Goal: Task Accomplishment & Management: Use online tool/utility

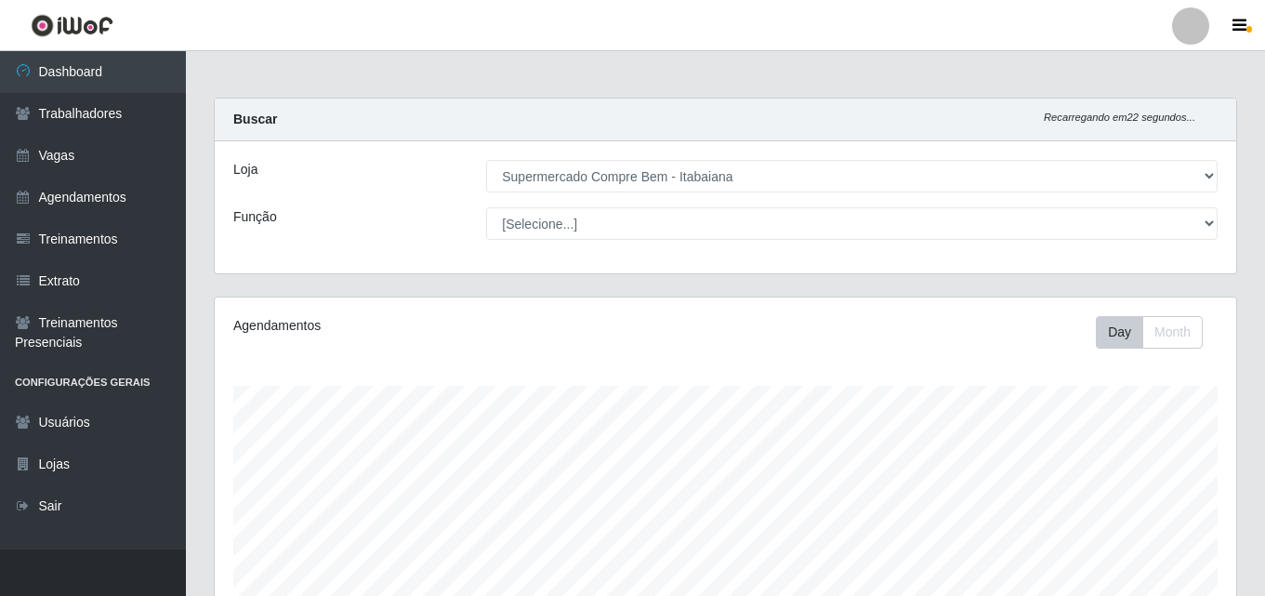
select select "264"
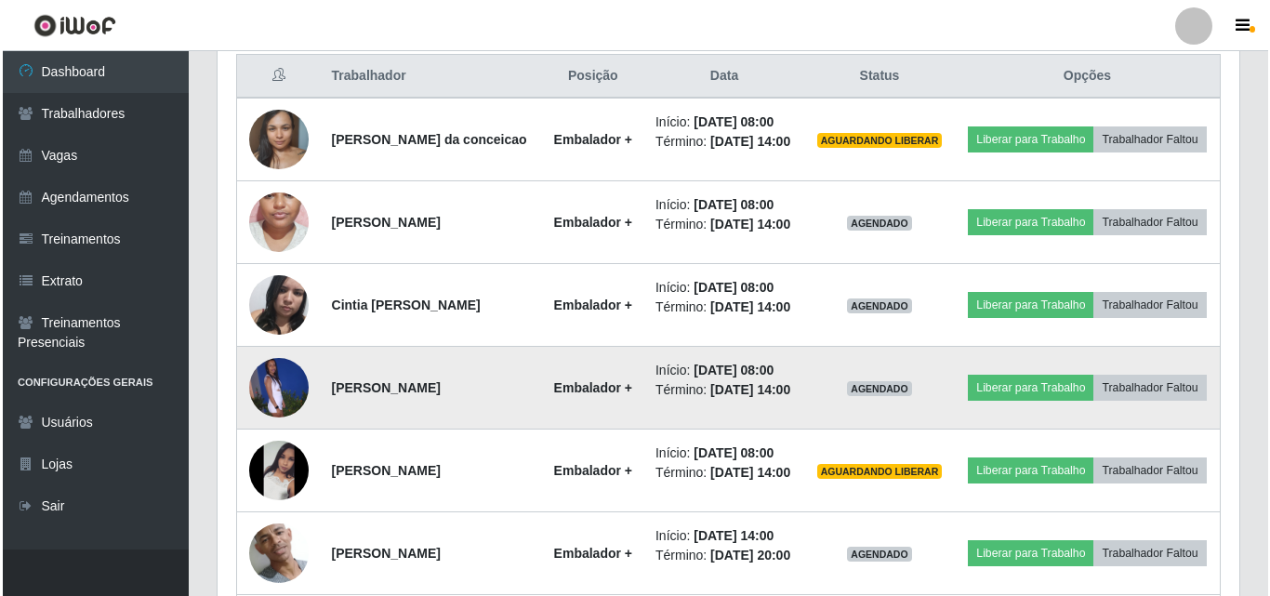
scroll to position [810, 0]
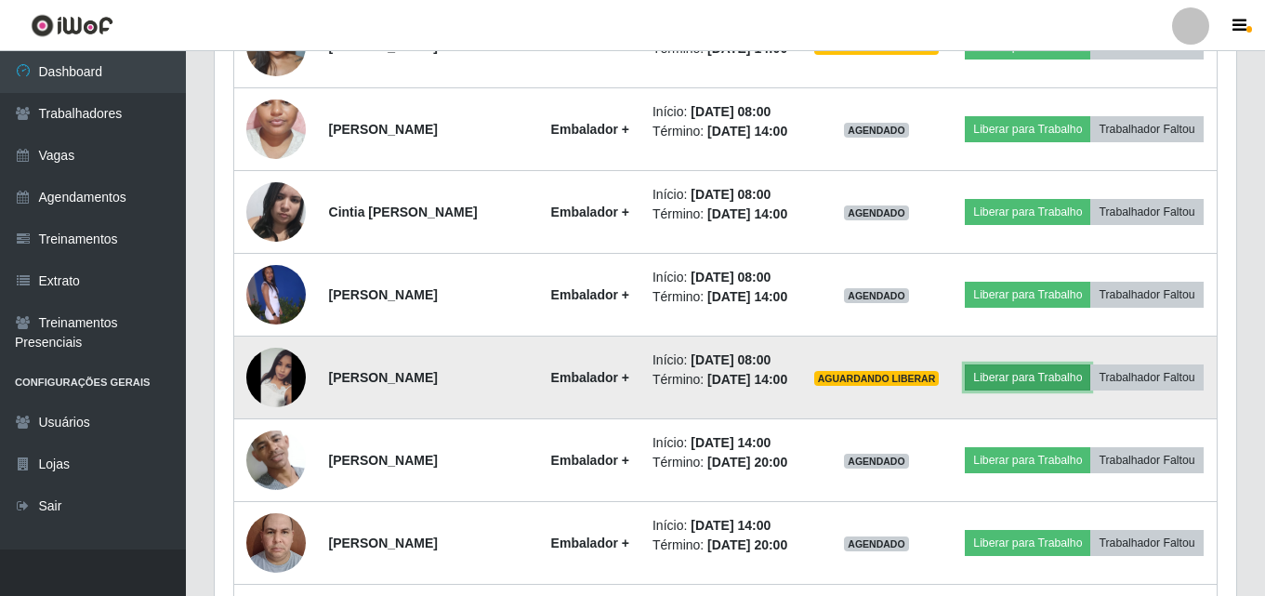
click at [1076, 390] on button "Liberar para Trabalho" at bounding box center [1027, 377] width 125 height 26
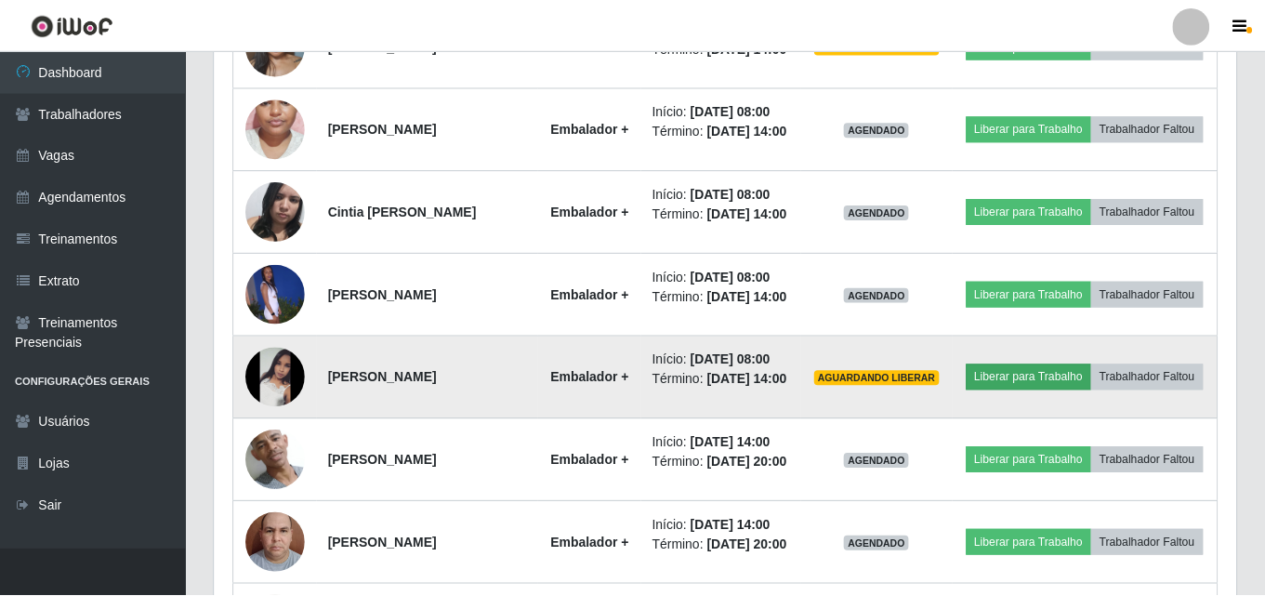
scroll to position [386, 1012]
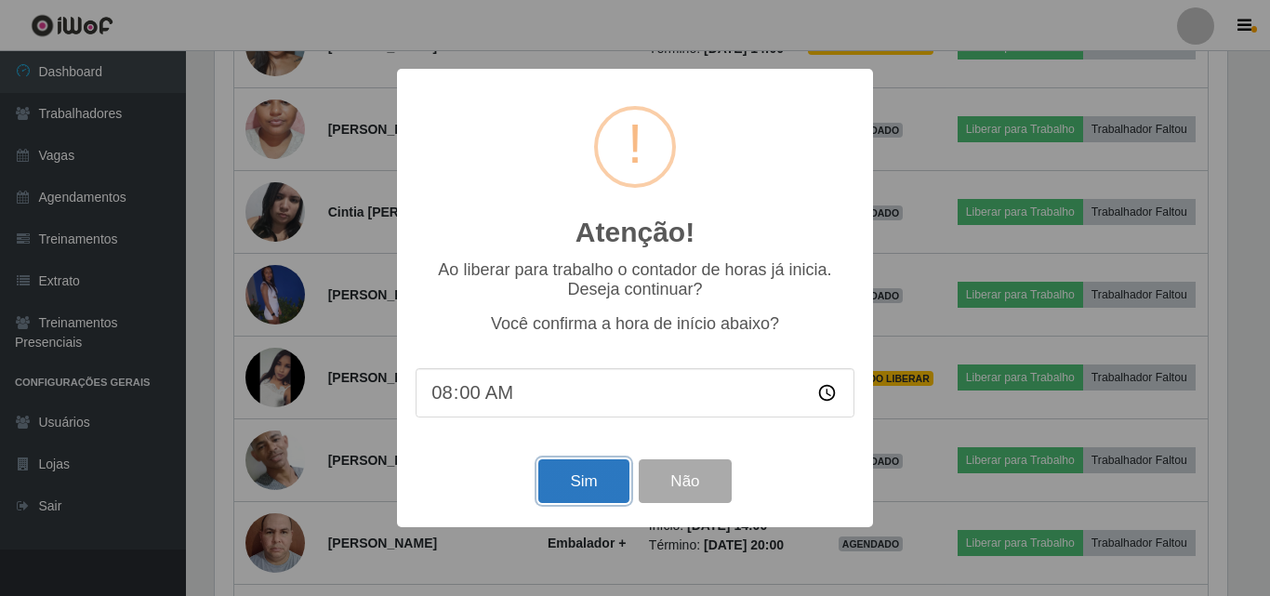
click at [601, 481] on button "Sim" at bounding box center [583, 481] width 90 height 44
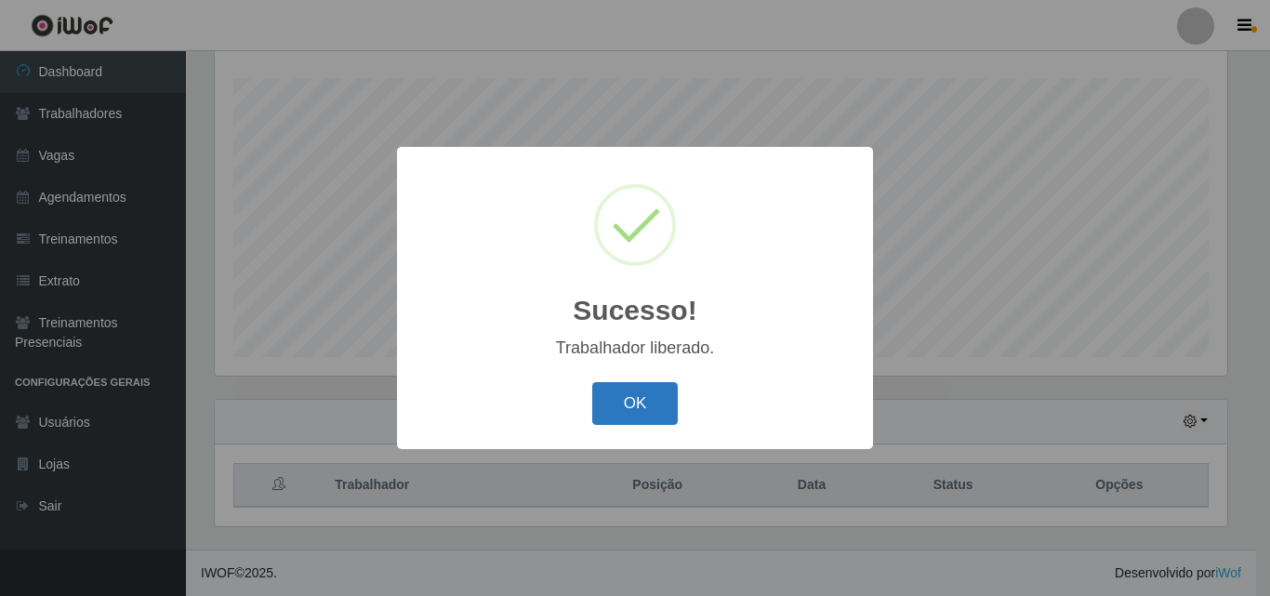
click at [639, 420] on button "OK" at bounding box center [635, 404] width 86 height 44
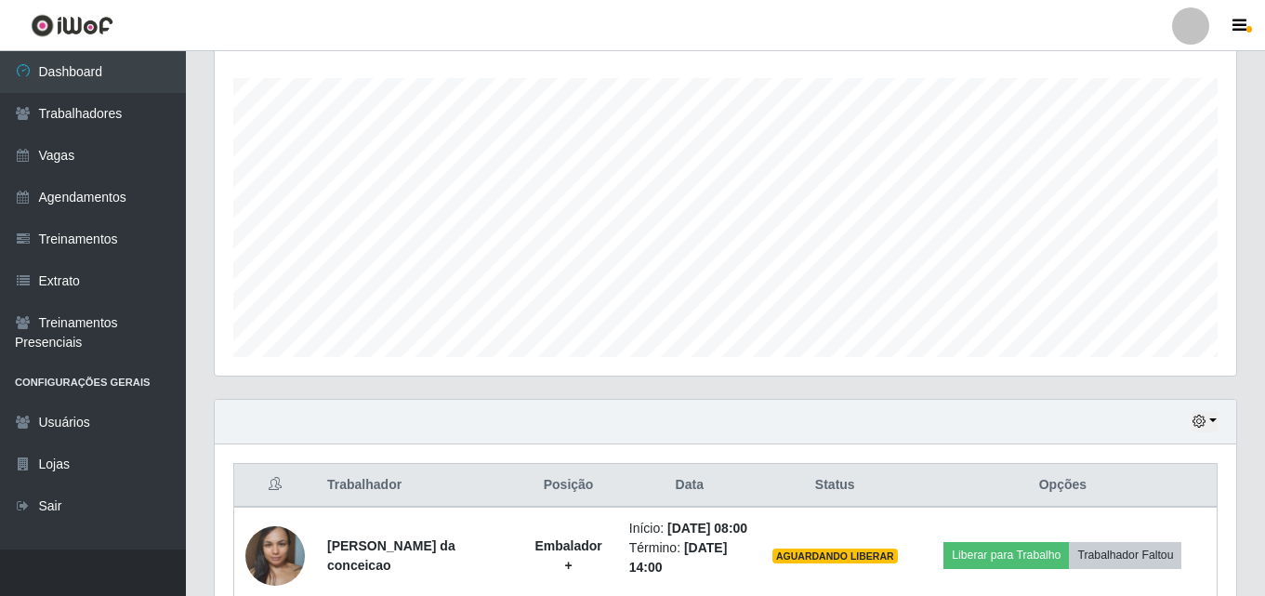
scroll to position [386, 1021]
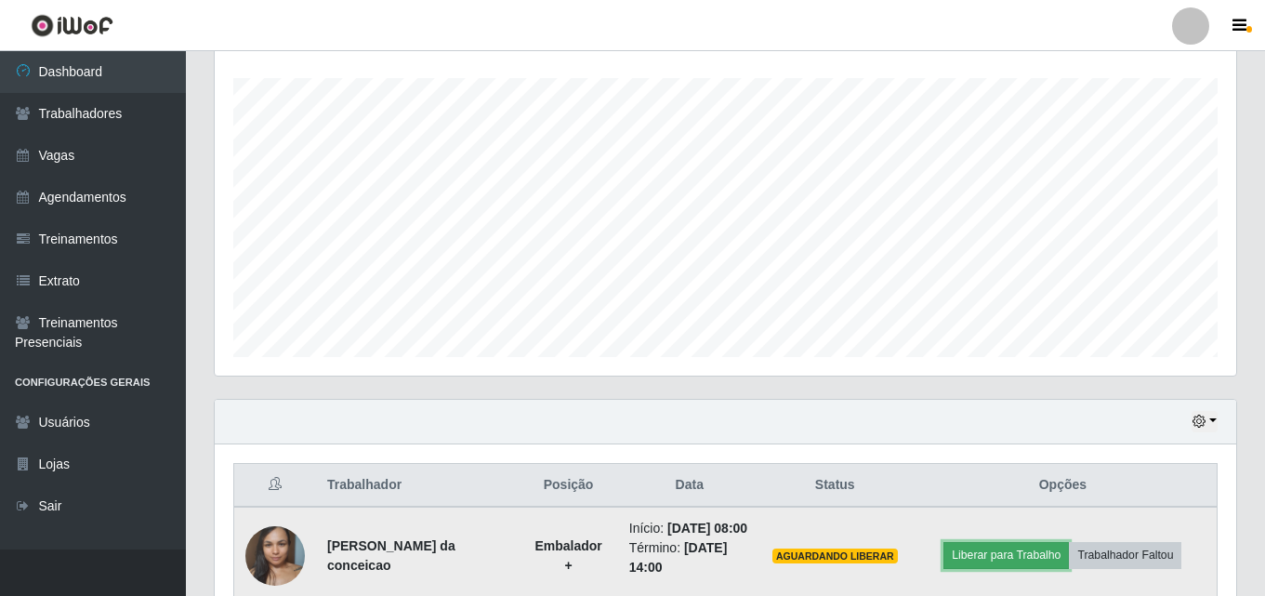
click at [982, 558] on button "Liberar para Trabalho" at bounding box center [1005, 555] width 125 height 26
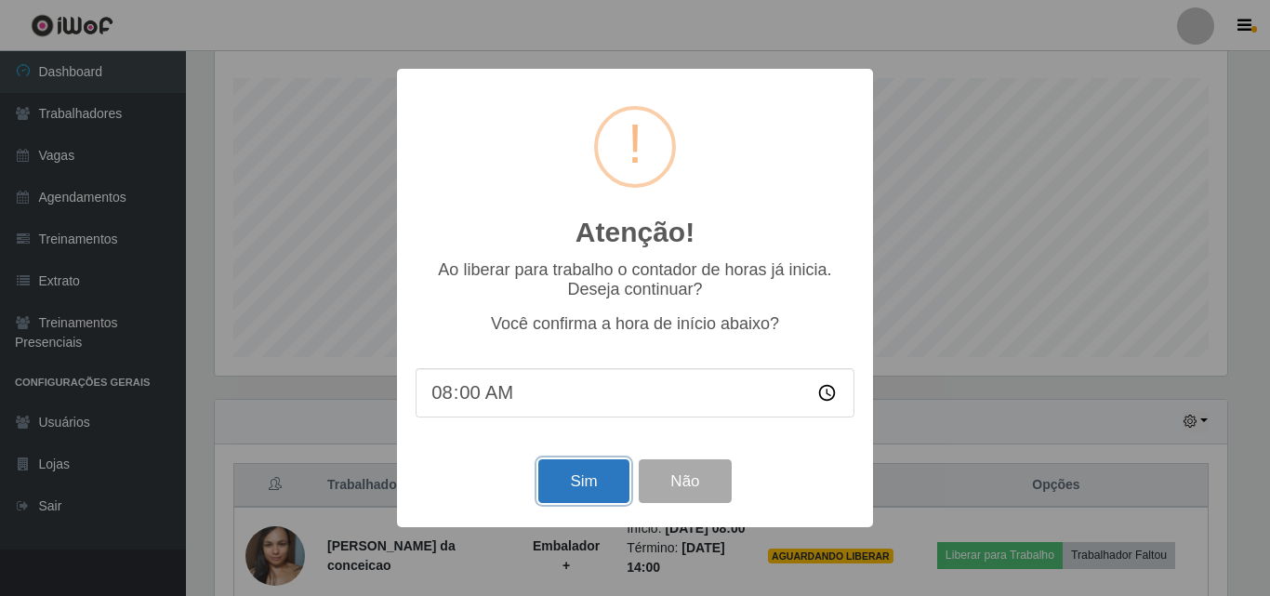
click at [586, 492] on button "Sim" at bounding box center [583, 481] width 90 height 44
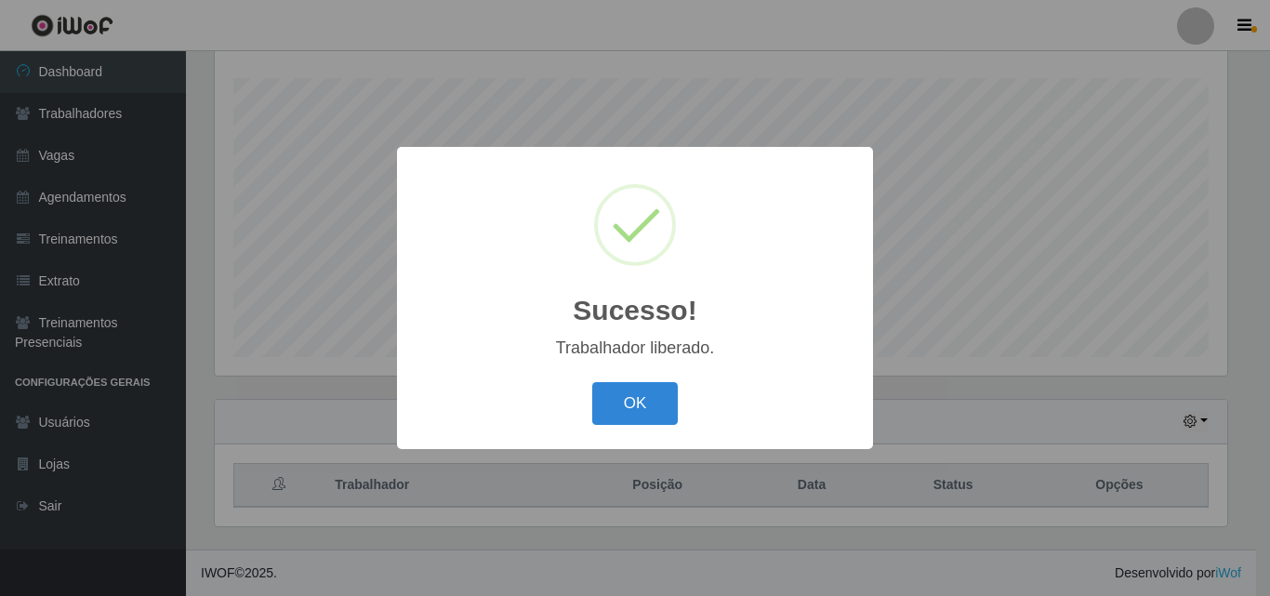
drag, startPoint x: 622, startPoint y: 391, endPoint x: 626, endPoint y: 382, distance: 10.4
click at [626, 382] on div "OK Cancel" at bounding box center [634, 402] width 439 height 53
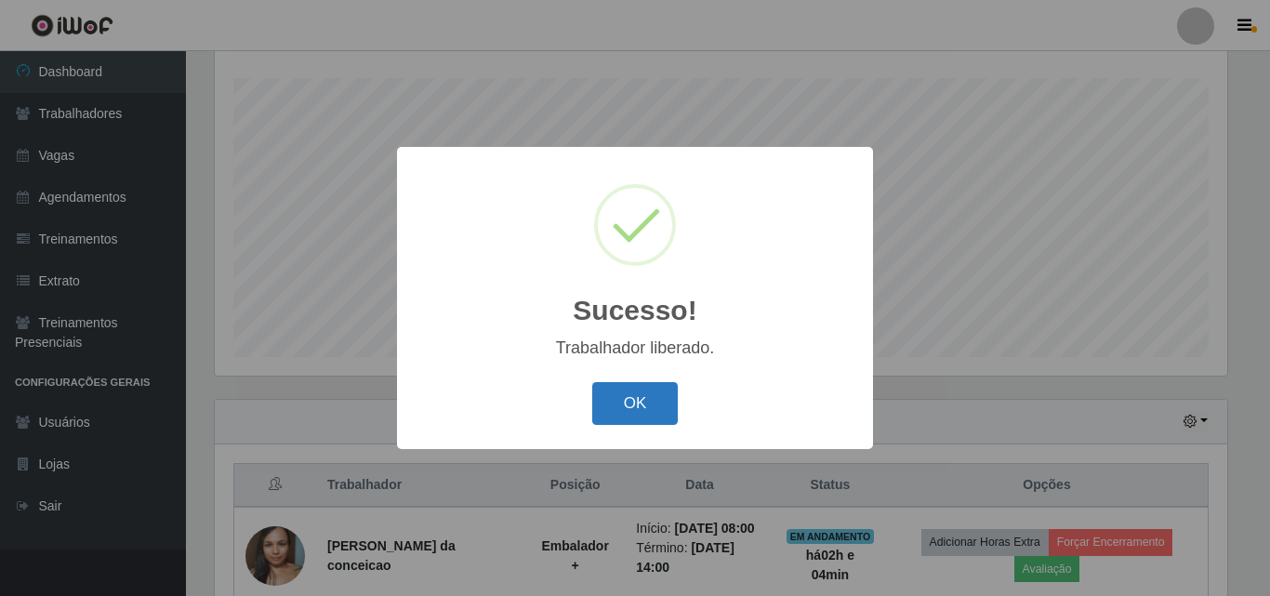
click at [629, 399] on button "OK" at bounding box center [635, 404] width 86 height 44
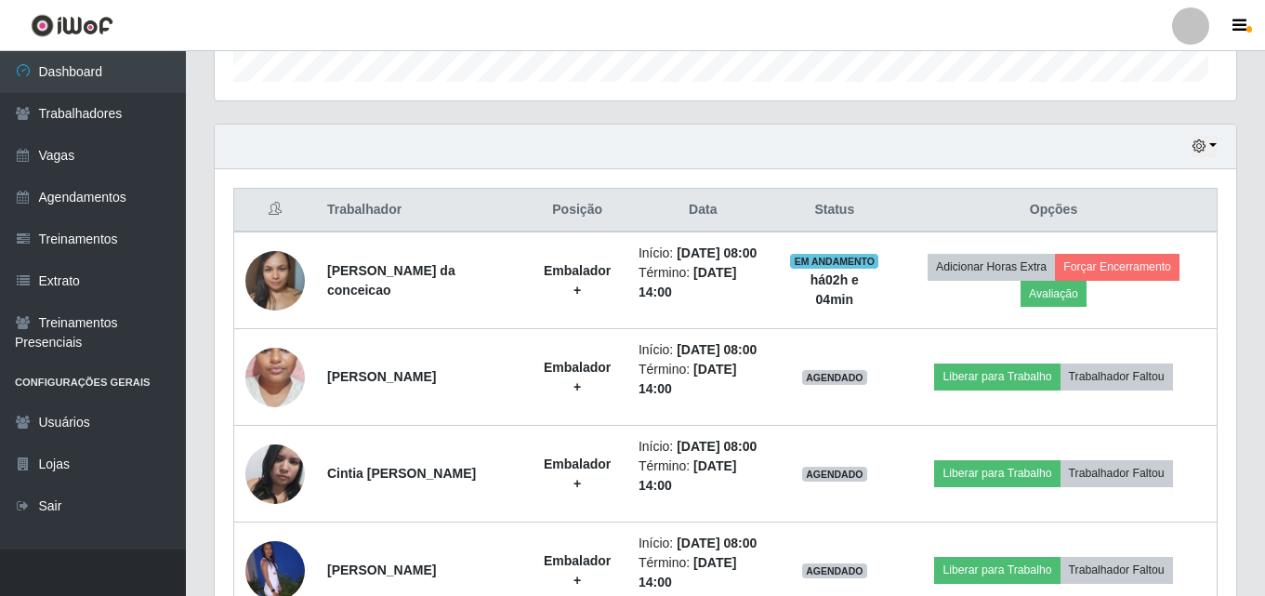
scroll to position [386, 1021]
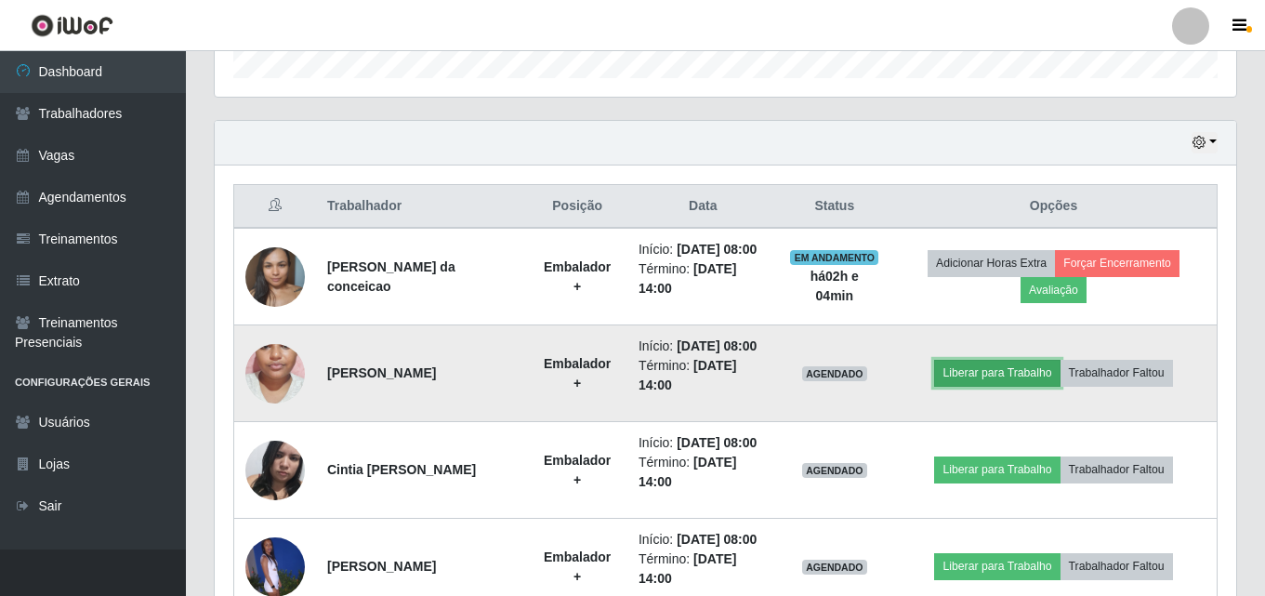
click at [975, 366] on button "Liberar para Trabalho" at bounding box center [996, 373] width 125 height 26
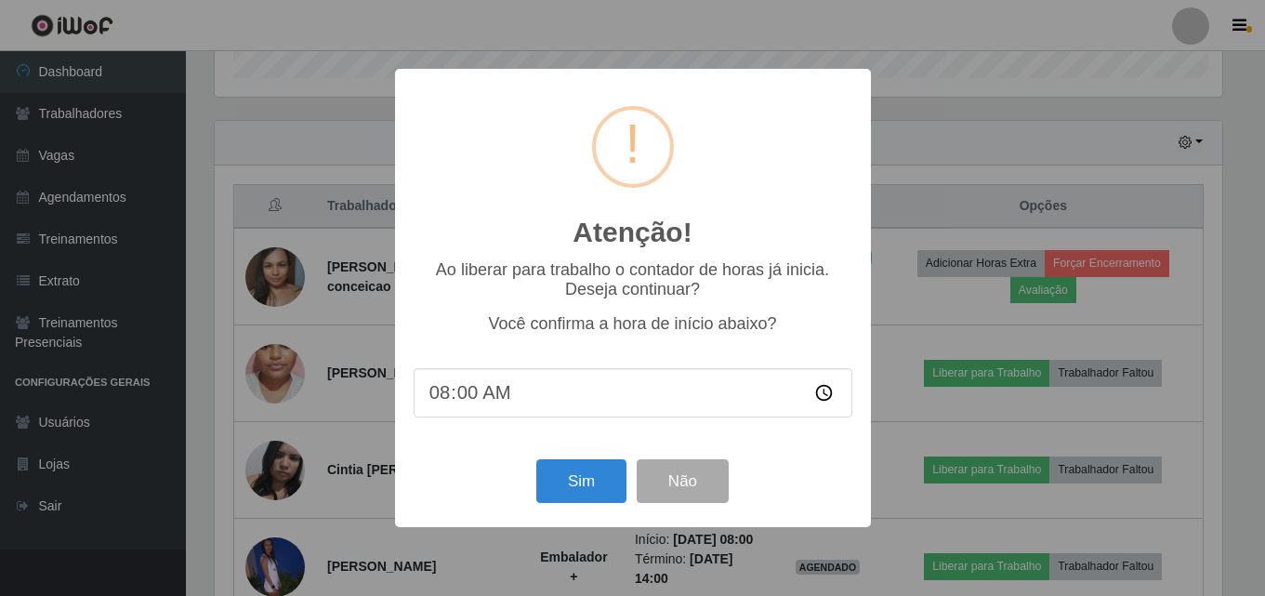
scroll to position [386, 1012]
click at [594, 482] on button "Sim" at bounding box center [583, 481] width 90 height 44
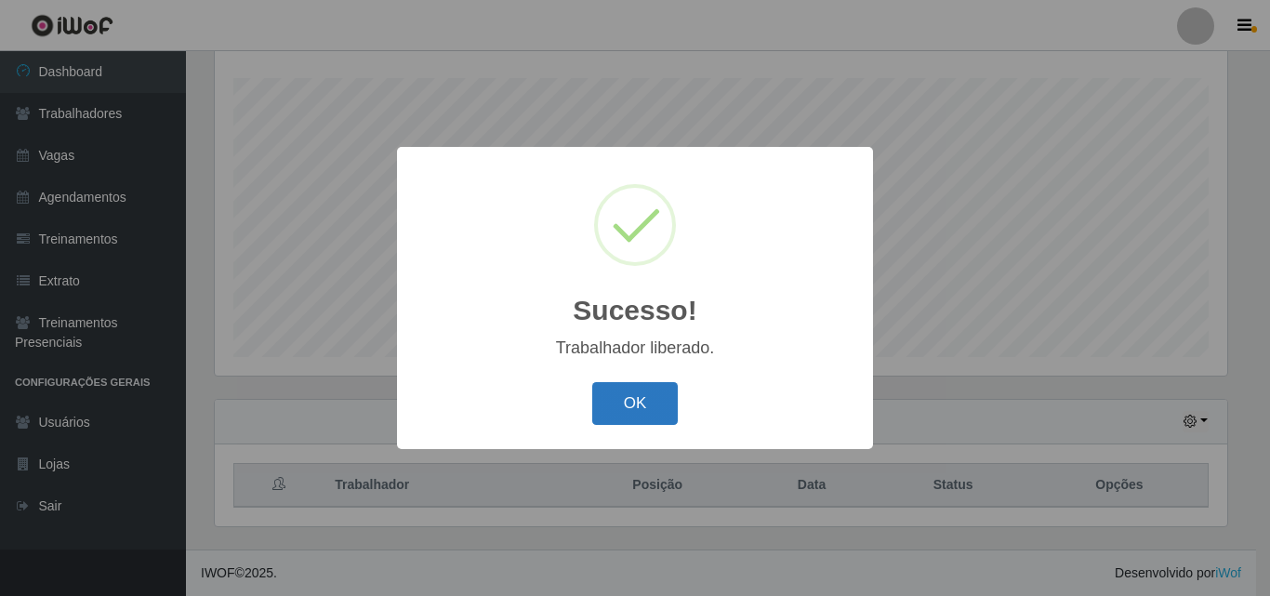
click at [636, 422] on button "OK" at bounding box center [635, 404] width 86 height 44
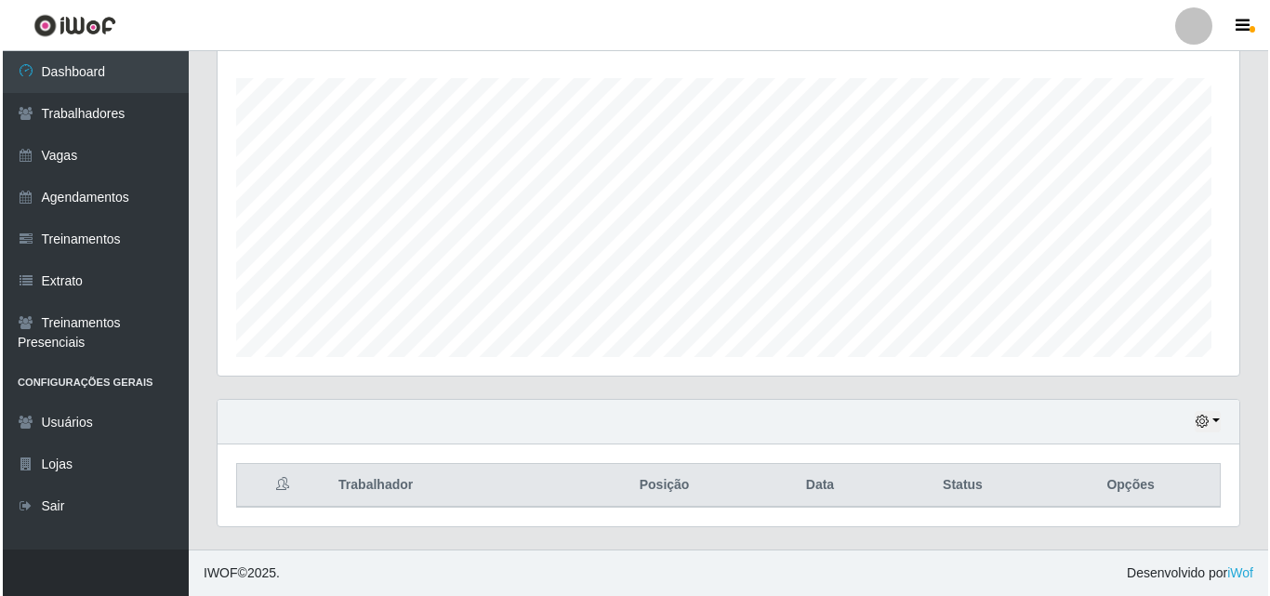
scroll to position [679, 0]
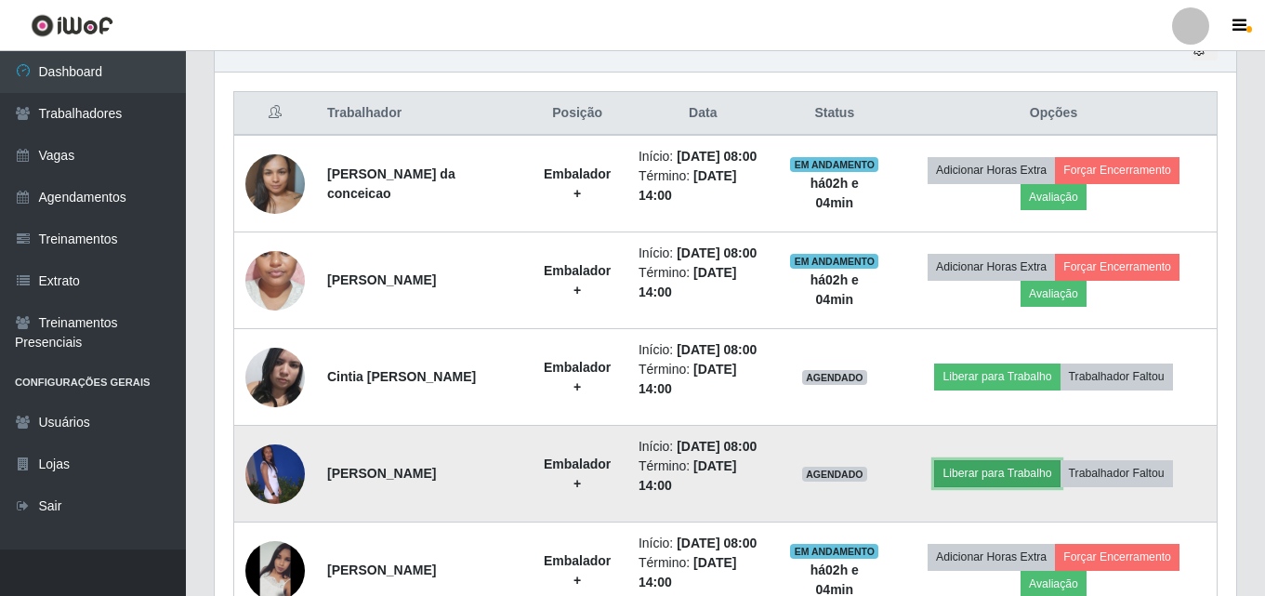
click at [1005, 481] on button "Liberar para Trabalho" at bounding box center [996, 473] width 125 height 26
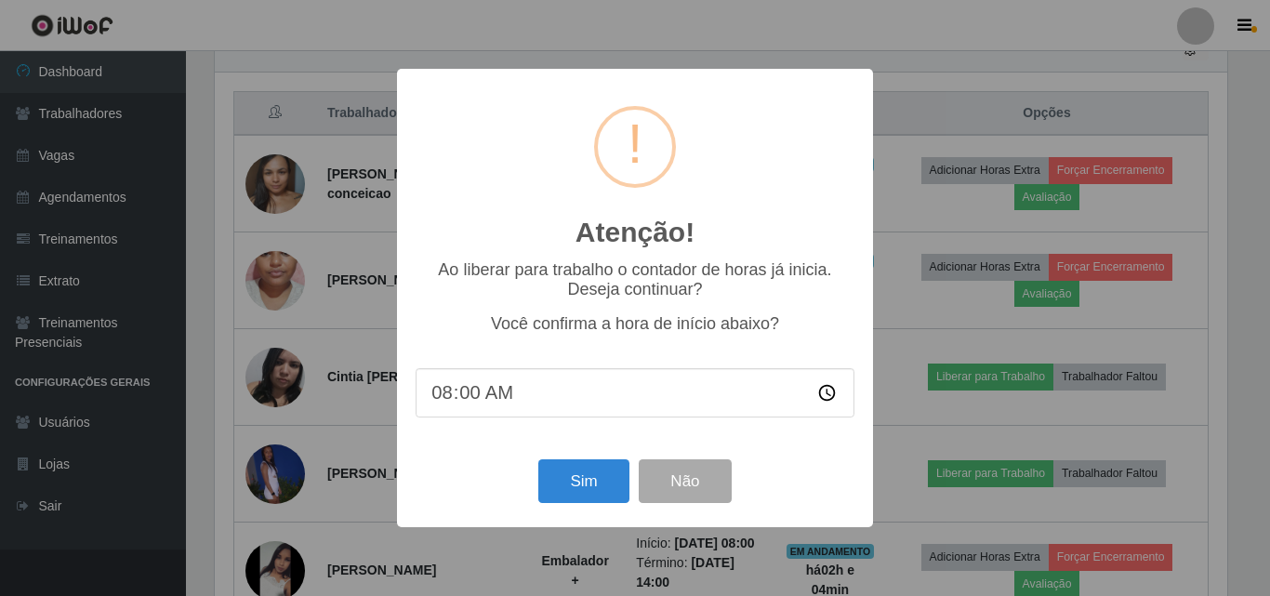
scroll to position [0, 0]
click at [608, 485] on button "Sim" at bounding box center [583, 481] width 90 height 44
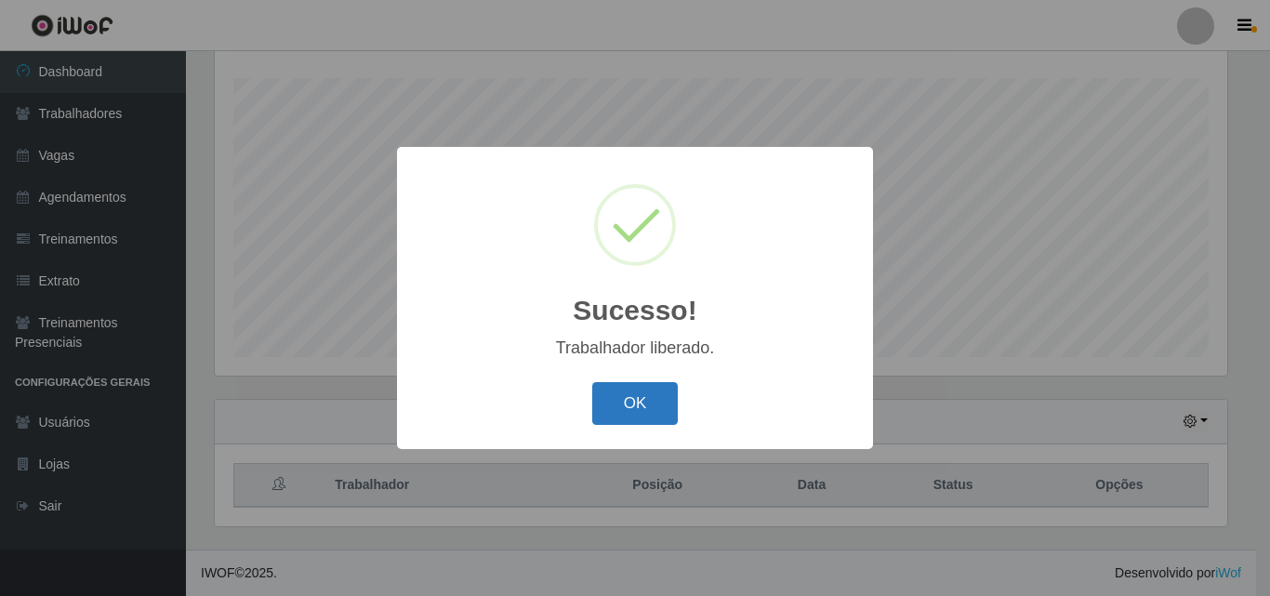
click at [640, 409] on button "OK" at bounding box center [635, 404] width 86 height 44
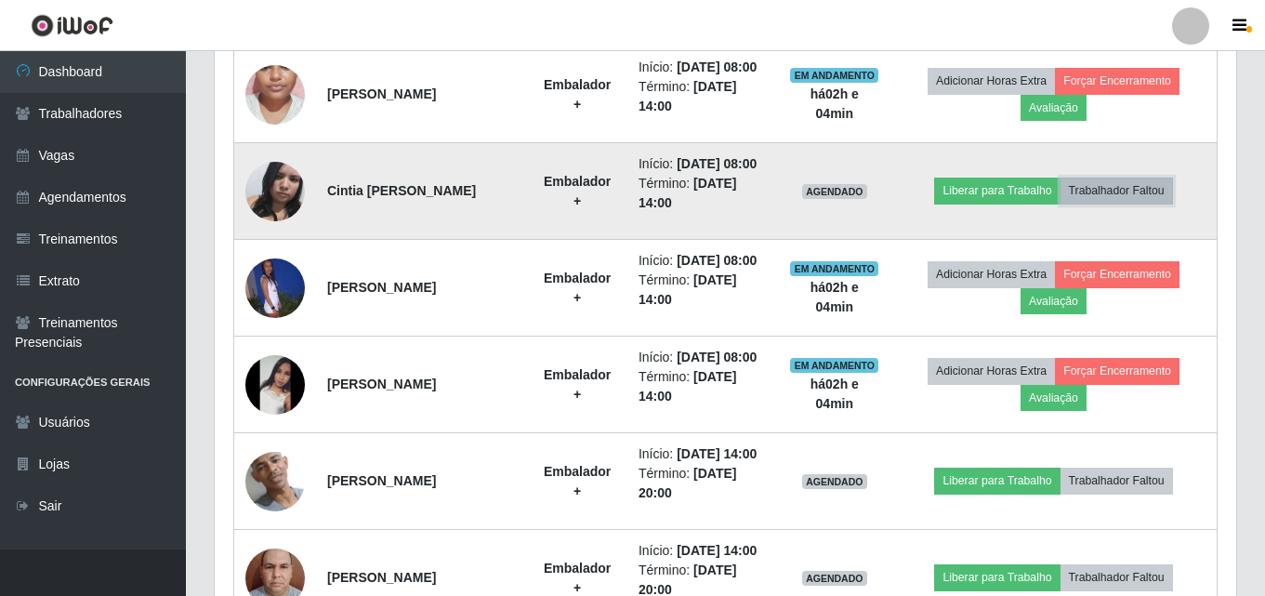
click at [1144, 198] on button "Trabalhador Faltou" at bounding box center [1117, 191] width 112 height 26
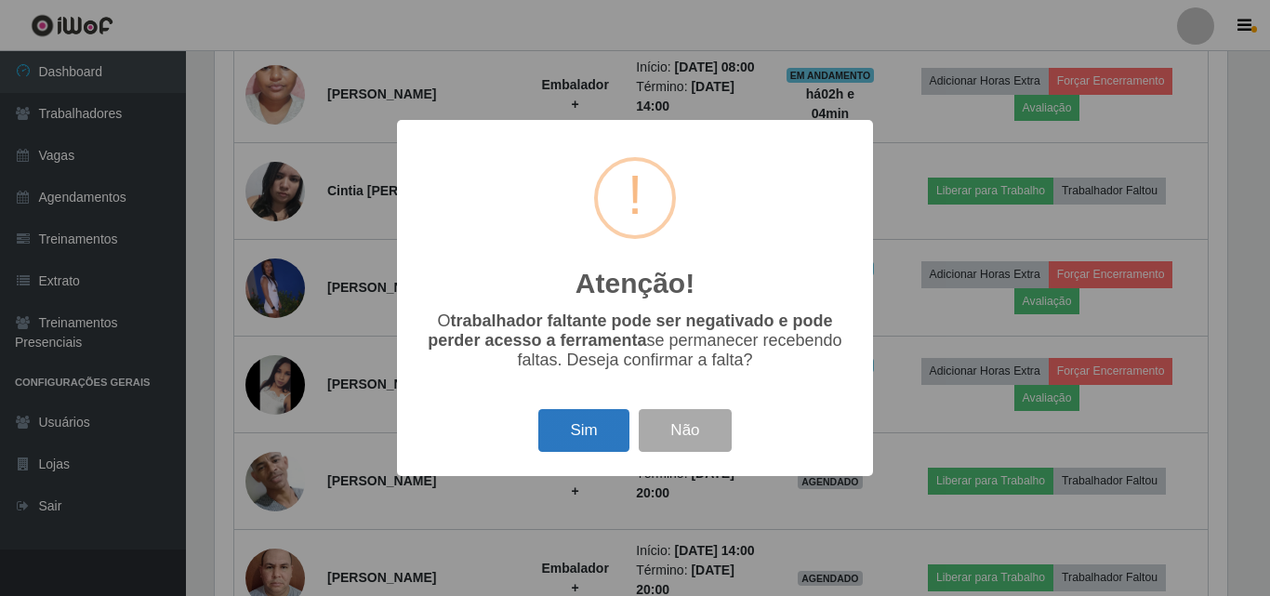
click at [618, 428] on button "Sim" at bounding box center [583, 431] width 90 height 44
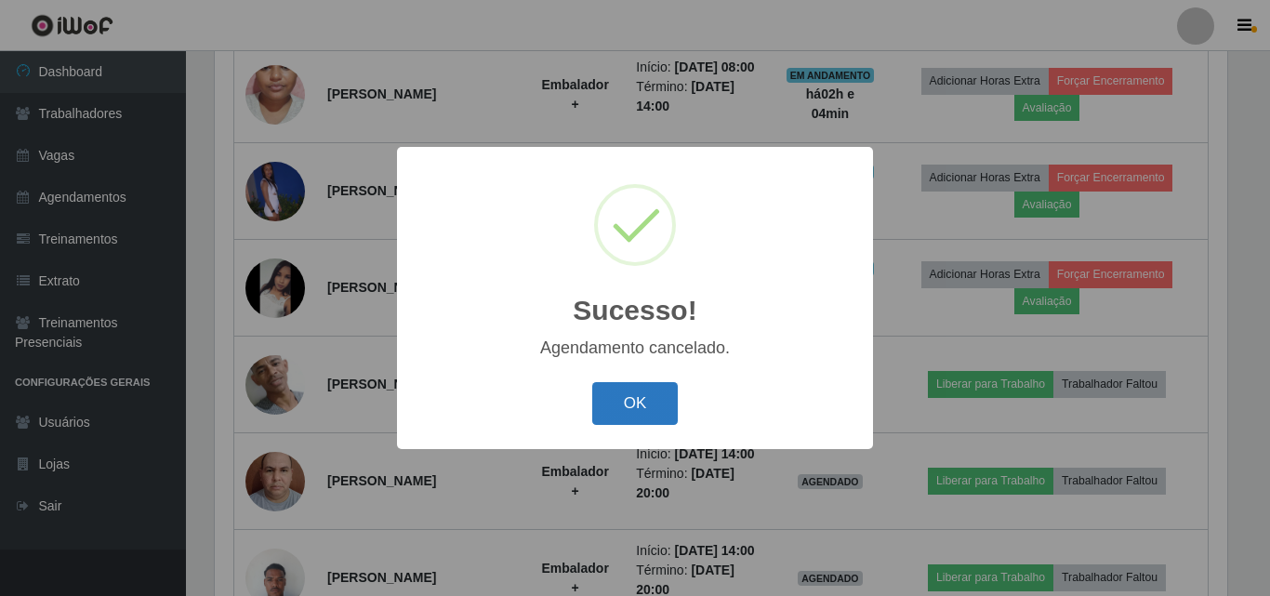
click at [616, 402] on button "OK" at bounding box center [635, 404] width 86 height 44
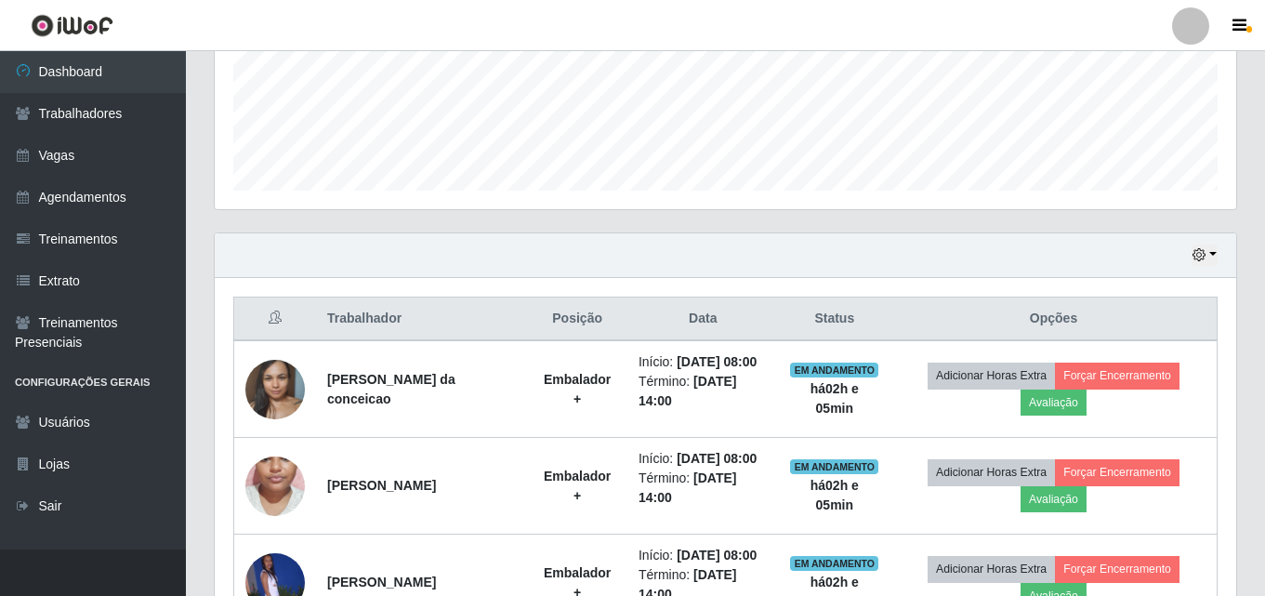
scroll to position [195, 0]
